Goal: Information Seeking & Learning: Learn about a topic

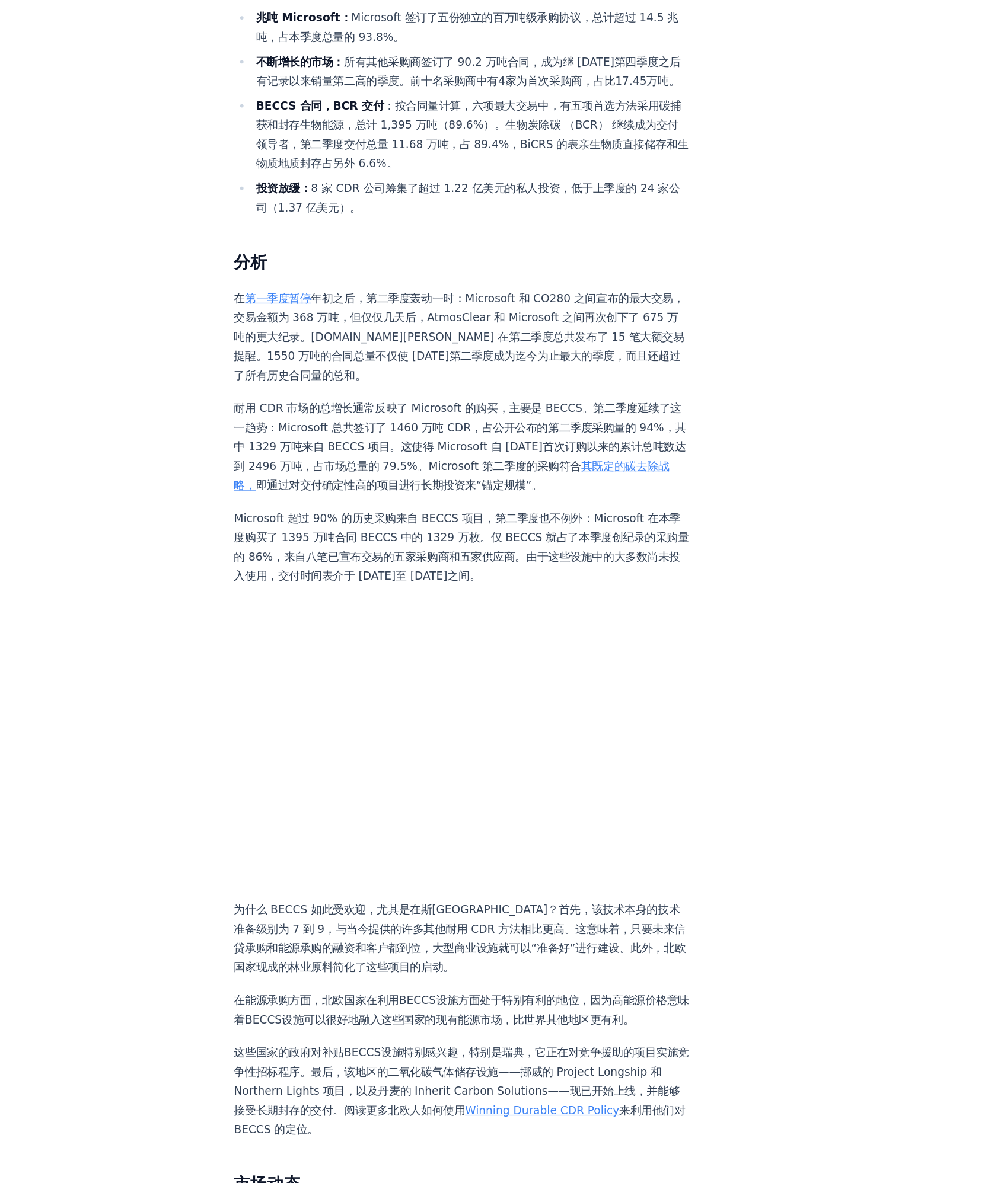
scroll to position [361, 0]
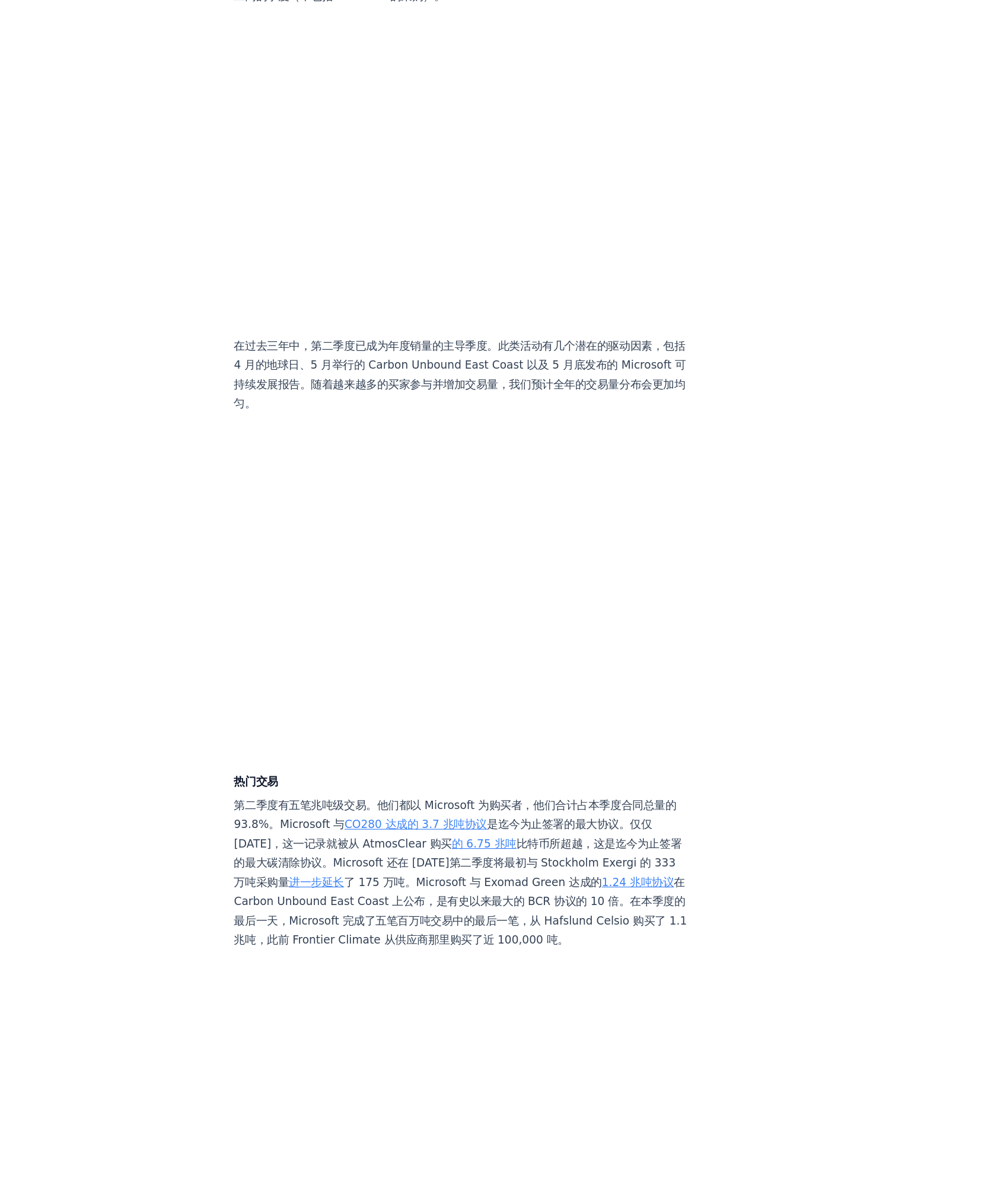
scroll to position [1655, 0]
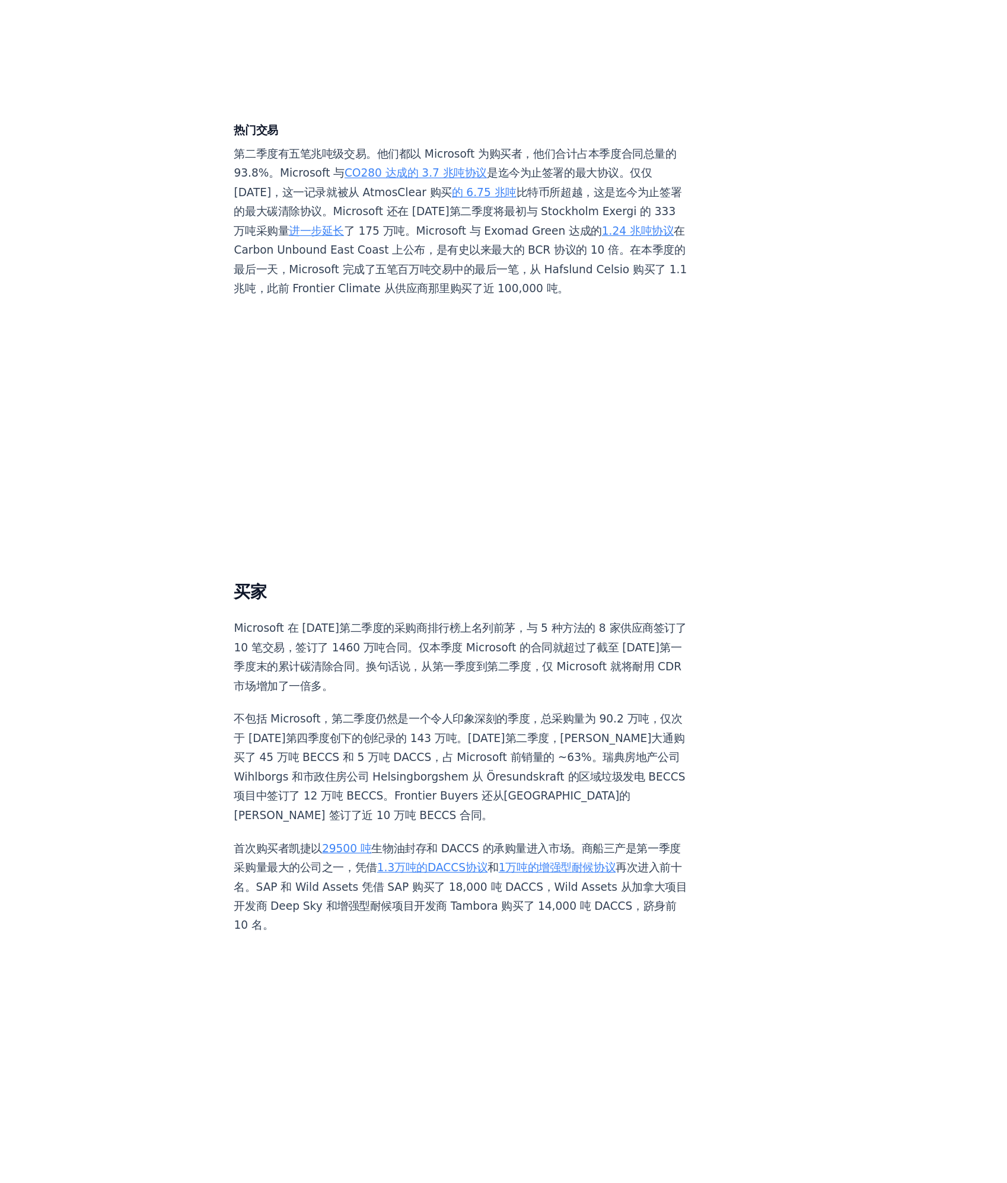
scroll to position [2058, 0]
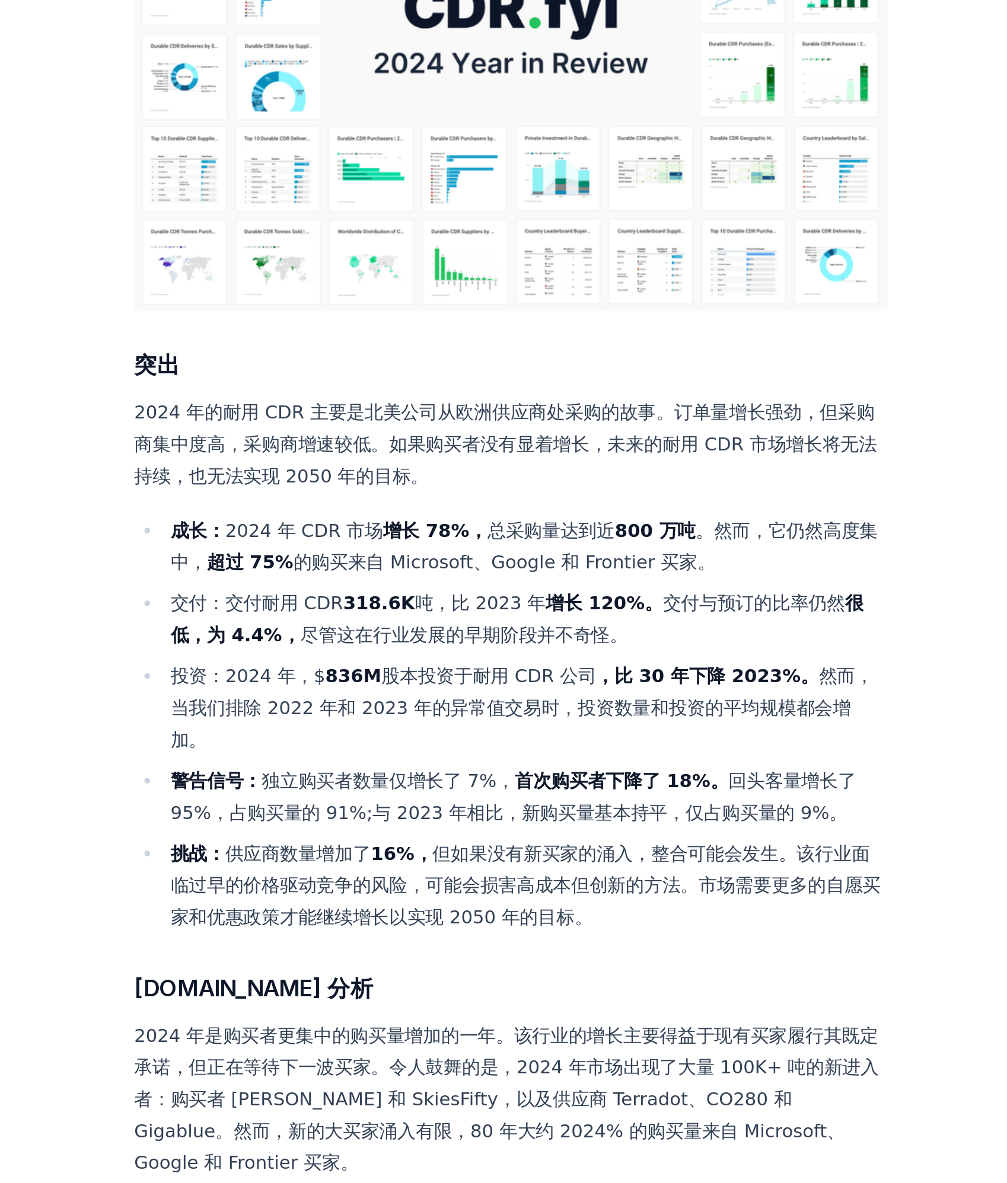
scroll to position [12, 0]
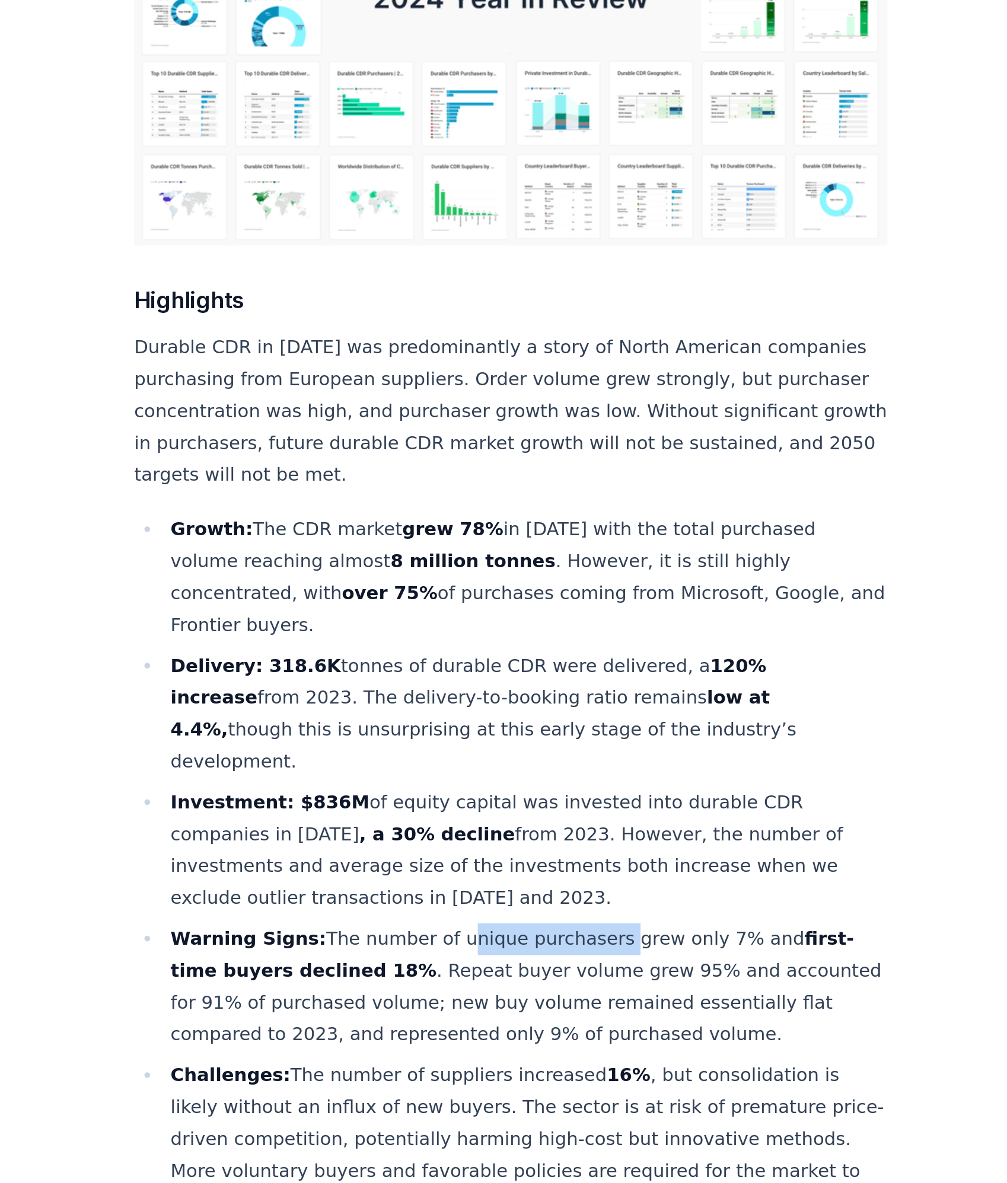
drag, startPoint x: 433, startPoint y: 740, endPoint x: 510, endPoint y: 741, distance: 76.5
click at [510, 785] on li "Warning Signs: The number of unique purchasers grew only 7% and first-time buye…" at bounding box center [479, 818] width 377 height 66
copy li "unique purchasers"
click at [535, 662] on strong "low at 4.4%," at bounding box center [451, 676] width 312 height 28
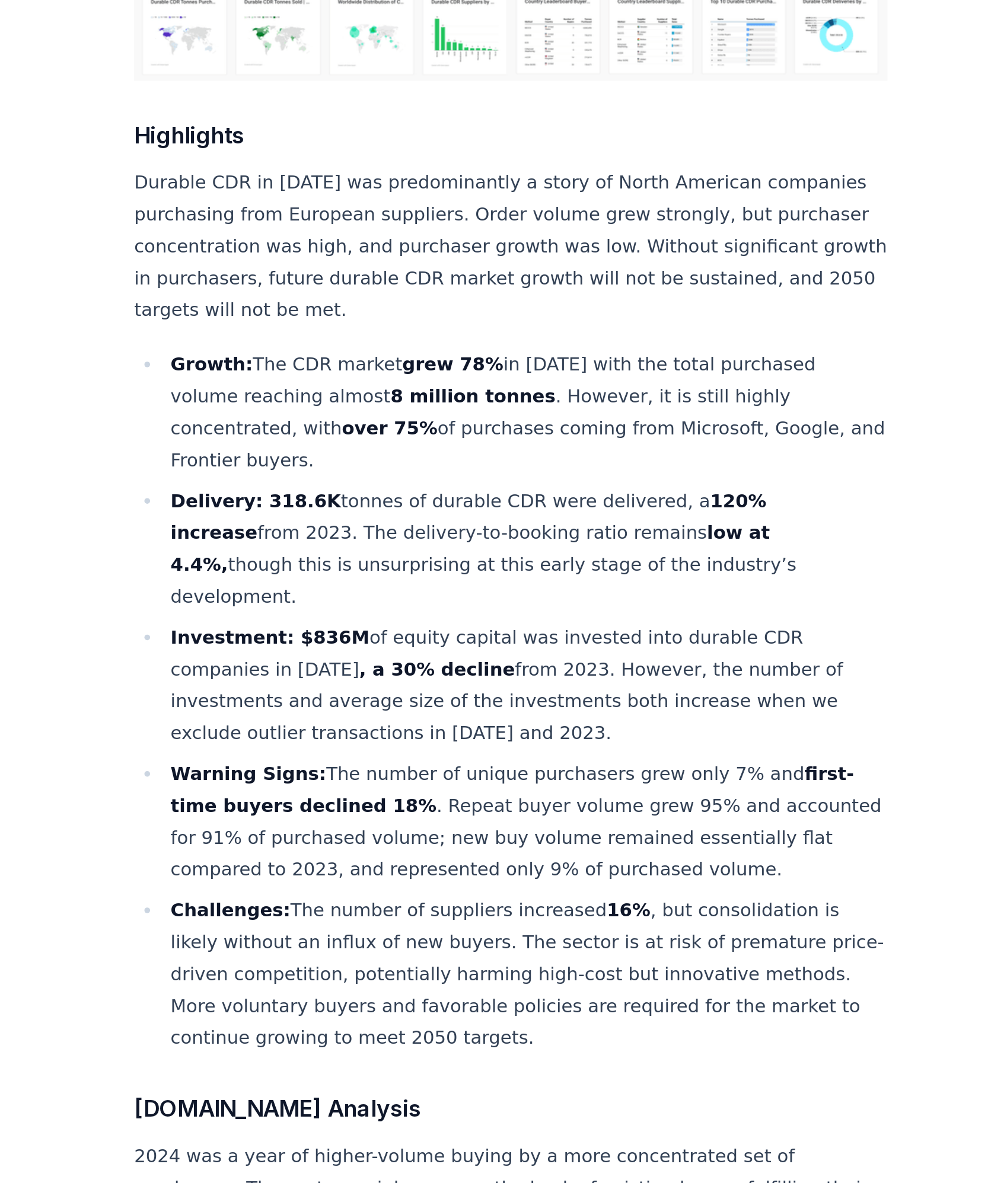
click at [582, 714] on li "Investment: $836M of equity capital was invested into durable CDR companies in …" at bounding box center [479, 747] width 377 height 66
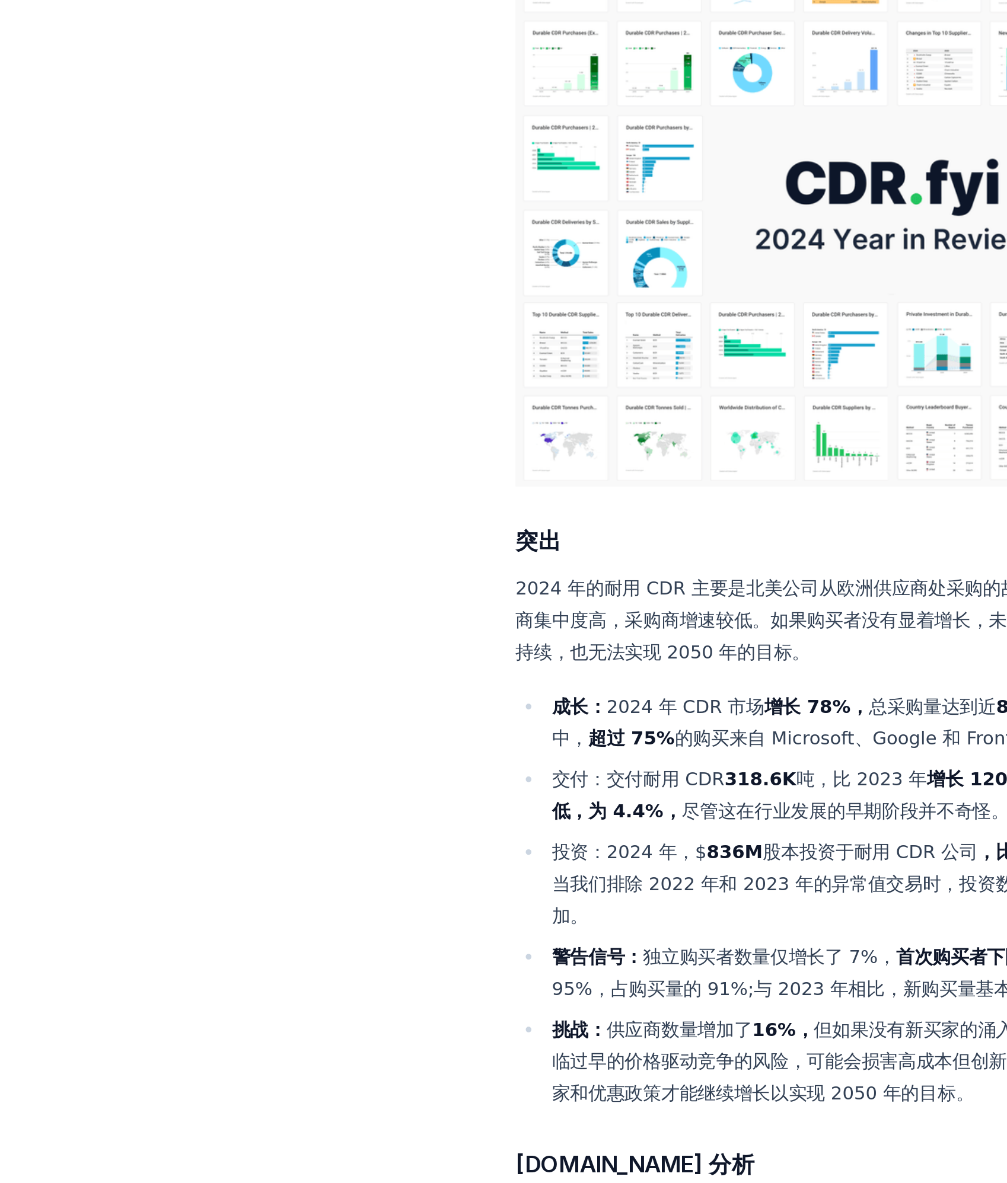
scroll to position [173, 0]
